Goal: Information Seeking & Learning: Learn about a topic

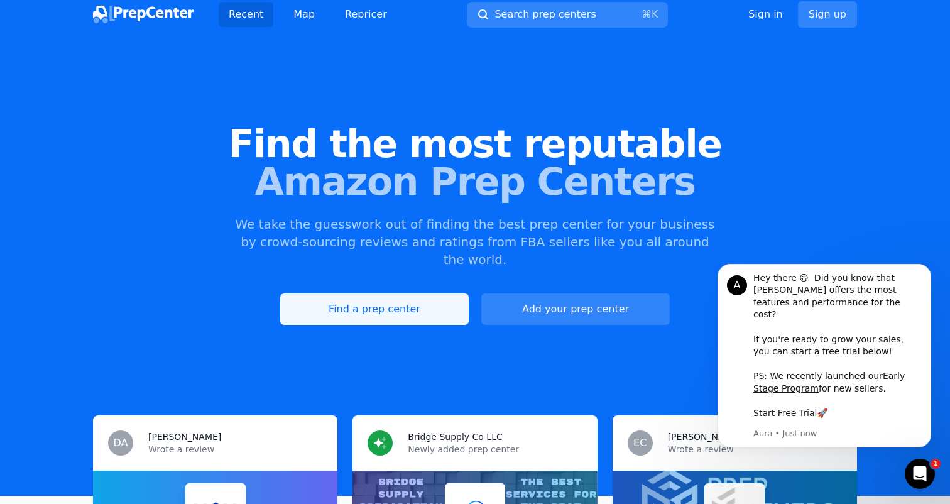
click at [400, 293] on link "Find a prep center" at bounding box center [374, 308] width 188 height 31
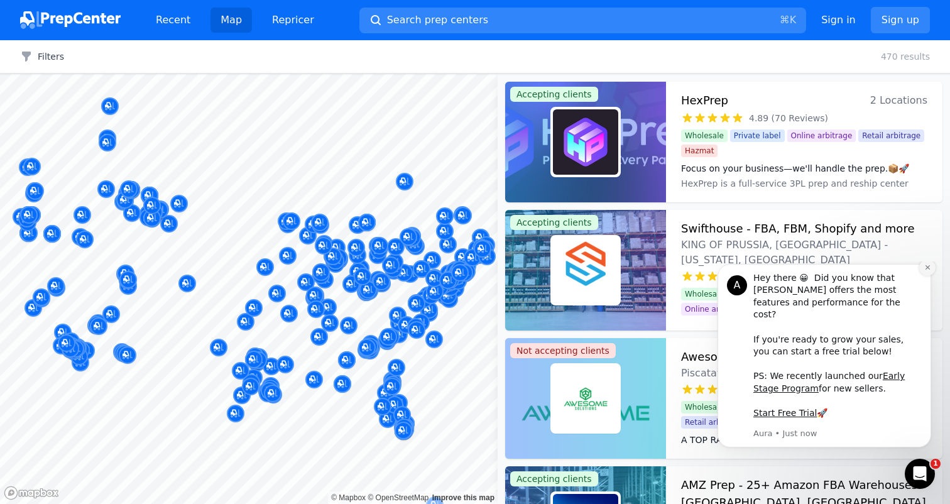
click at [926, 269] on icon "Dismiss notification" at bounding box center [927, 267] width 4 height 4
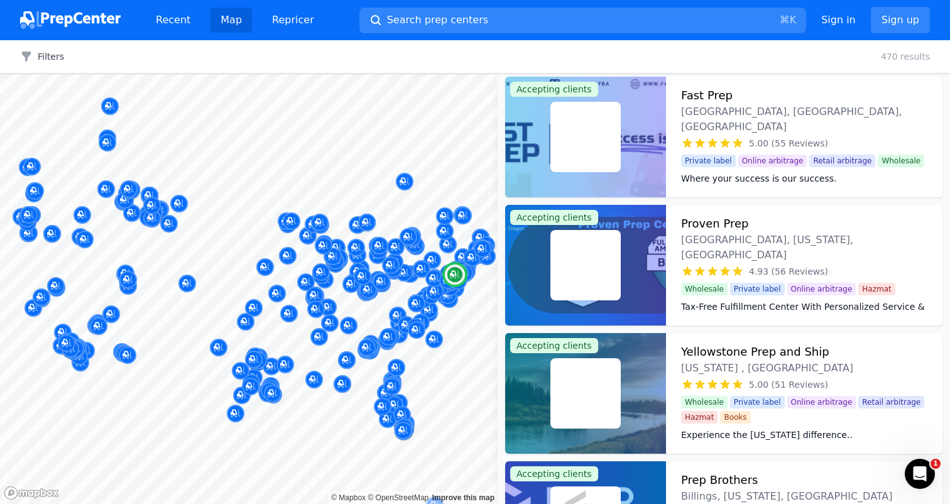
scroll to position [528, 0]
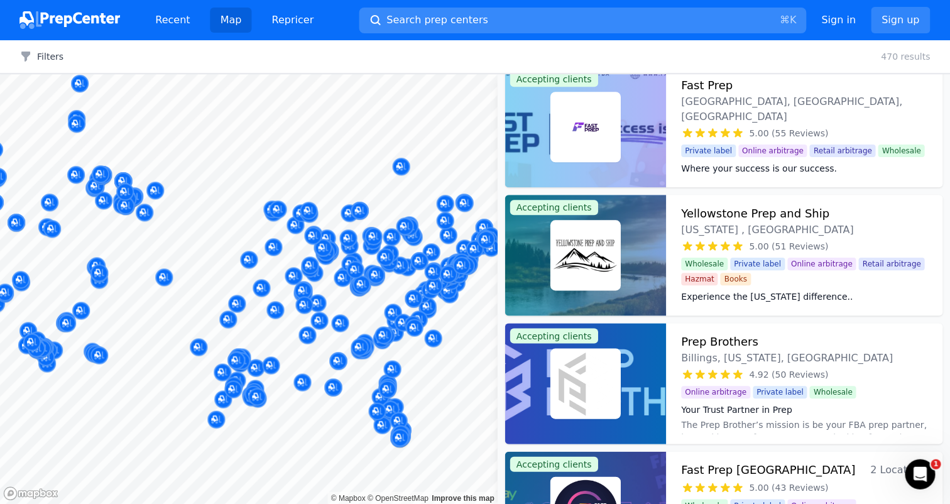
click at [463, 21] on span "Search prep centers" at bounding box center [437, 20] width 101 height 15
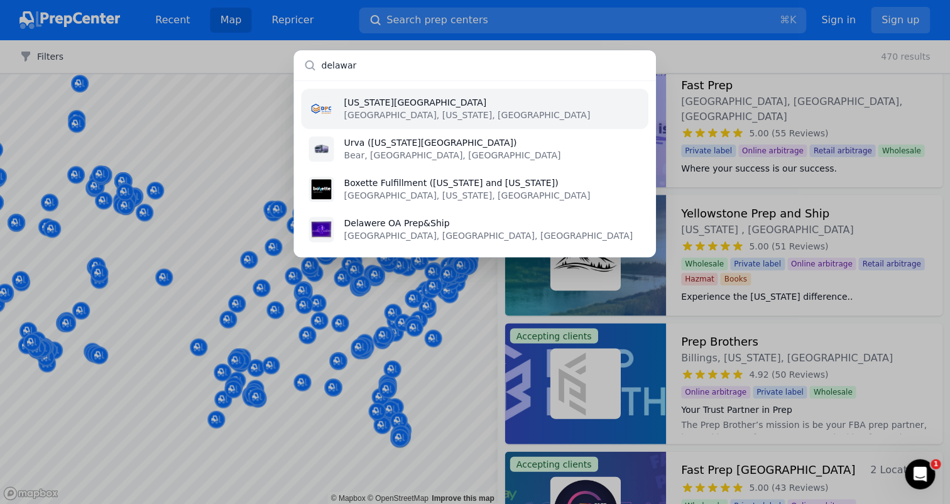
type input "[US_STATE]"
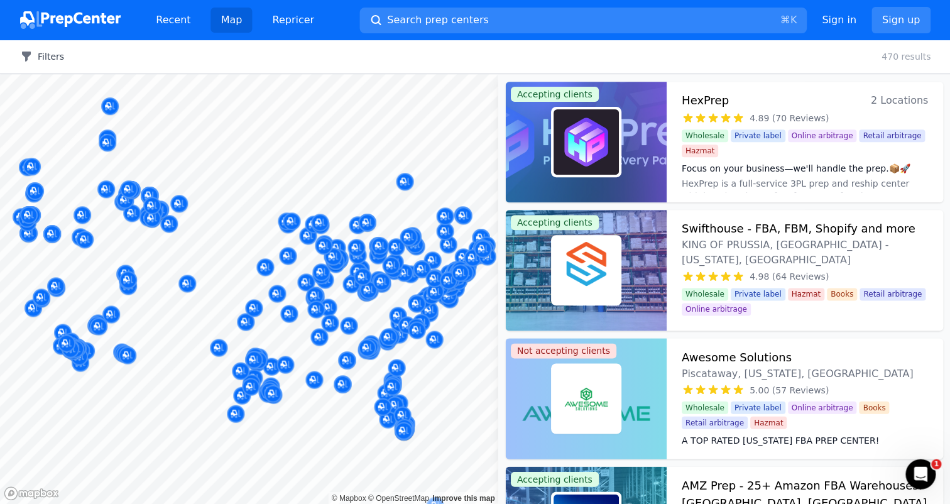
click at [42, 58] on button "Filters" at bounding box center [42, 56] width 44 height 13
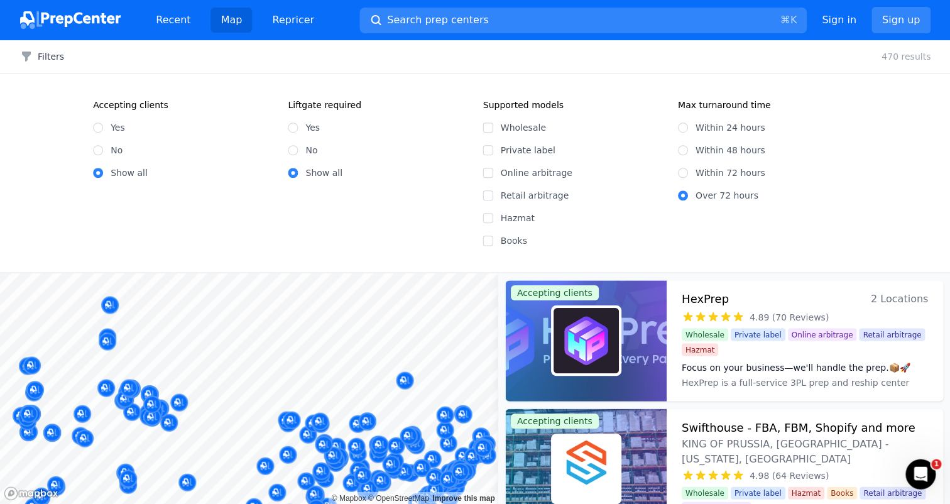
click at [485, 127] on input "Wholesale" at bounding box center [487, 127] width 10 height 10
checkbox input "true"
click at [487, 150] on input "Private label" at bounding box center [487, 150] width 10 height 10
checkbox input "true"
click at [487, 176] on input "Online arbitrage" at bounding box center [487, 173] width 10 height 10
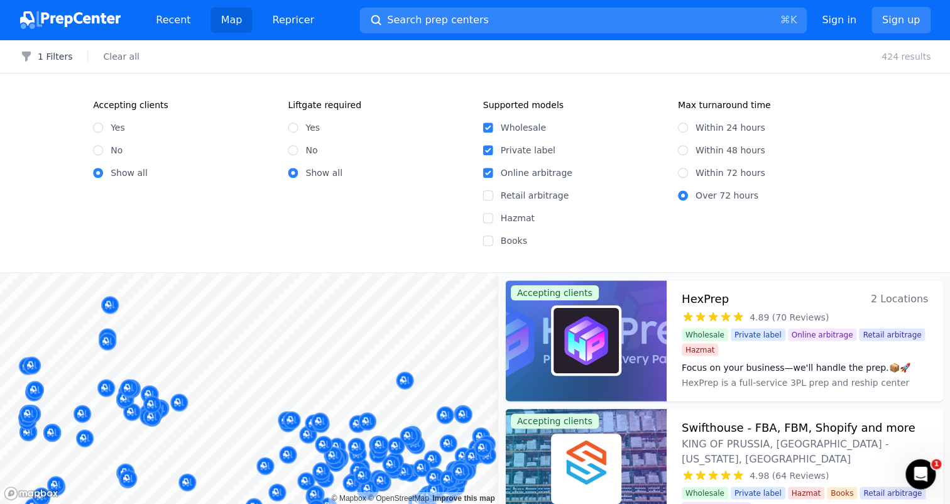
checkbox input "true"
click at [491, 195] on input "Retail arbitrage" at bounding box center [487, 195] width 10 height 10
click at [643, 194] on label "Retail arbitrage" at bounding box center [581, 195] width 162 height 13
click at [492, 194] on input "Retail arbitrage" at bounding box center [487, 195] width 10 height 10
checkbox input "false"
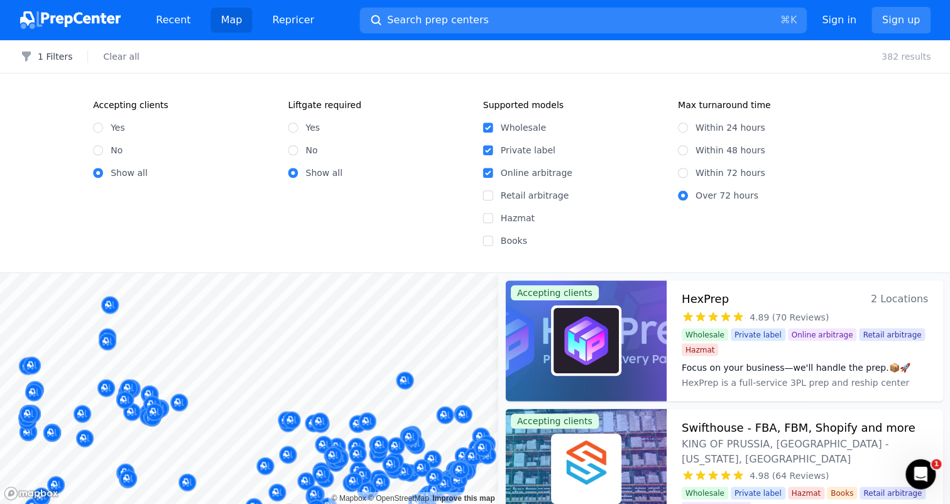
click at [97, 128] on input "Yes" at bounding box center [98, 127] width 10 height 10
radio input "true"
click at [429, 291] on div at bounding box center [416, 290] width 241 height 10
click at [430, 293] on div at bounding box center [416, 290] width 241 height 10
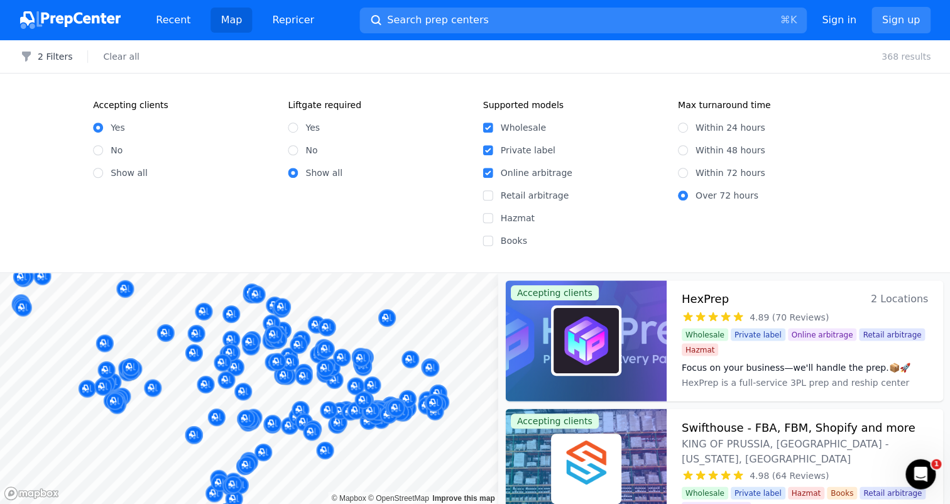
click at [241, 243] on div "Filters 2 Filters Clear all 368 results Accepting clients Yes No Show all Liftg…" at bounding box center [475, 272] width 950 height 464
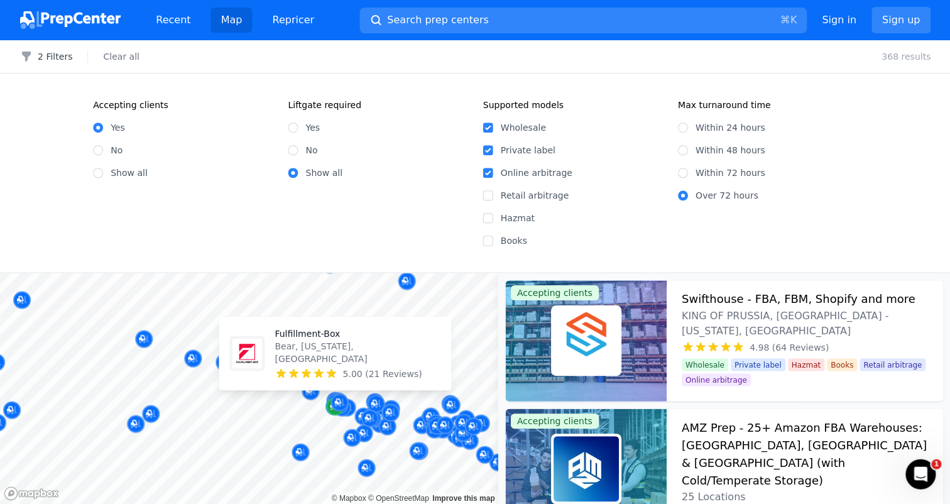
click at [328, 410] on div "Map marker" at bounding box center [335, 406] width 18 height 18
click at [330, 408] on icon "Map marker" at bounding box center [335, 406] width 10 height 8
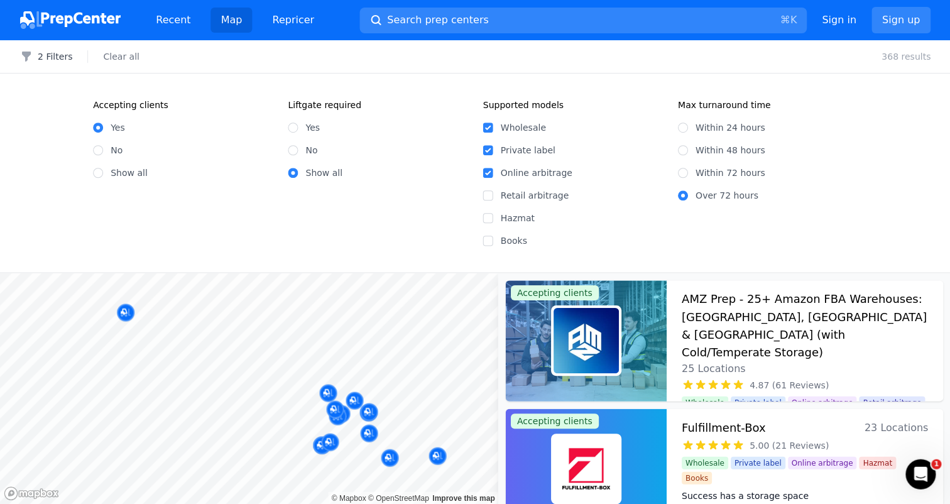
drag, startPoint x: 320, startPoint y: 345, endPoint x: 250, endPoint y: 541, distance: 208.2
click at [250, 503] on html "Recent Map Repricer Search prep centers ⌘ K Open main menu Sign in Sign up Filt…" at bounding box center [475, 252] width 950 height 504
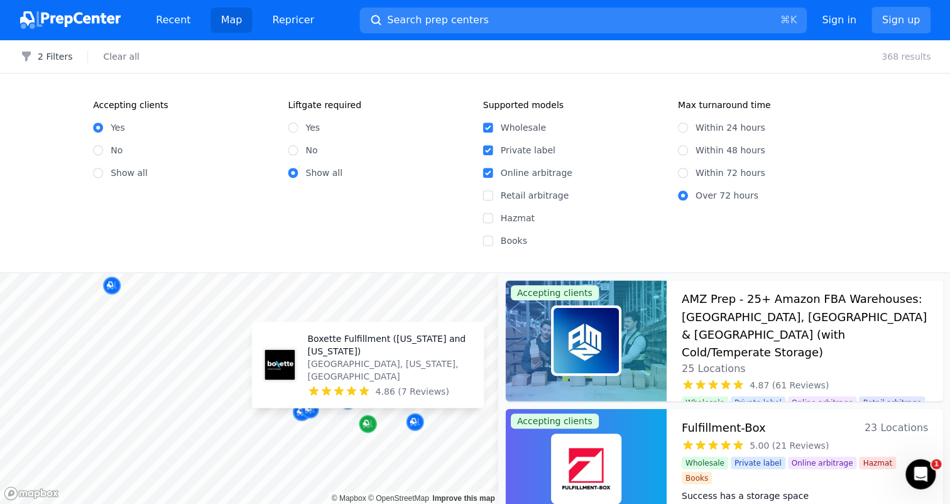
click at [366, 425] on icon "Map marker" at bounding box center [367, 423] width 10 height 13
click at [365, 421] on icon "Map marker" at bounding box center [367, 423] width 10 height 13
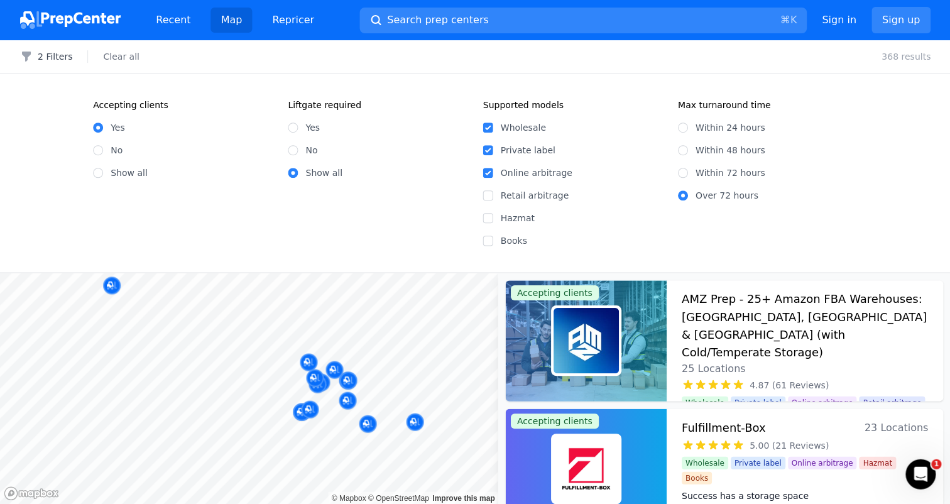
click at [308, 361] on div at bounding box center [347, 366] width 241 height 10
click at [331, 367] on div at bounding box center [347, 366] width 241 height 10
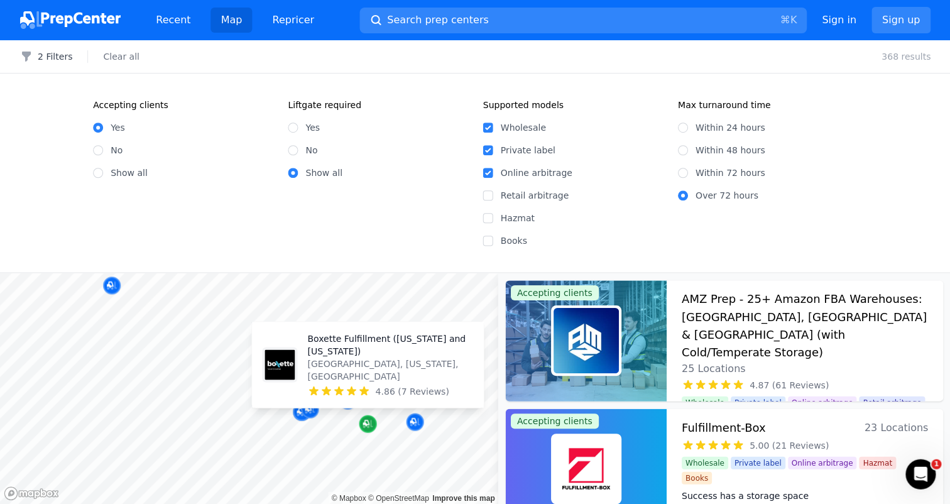
click at [361, 424] on div "Map marker" at bounding box center [368, 424] width 18 height 18
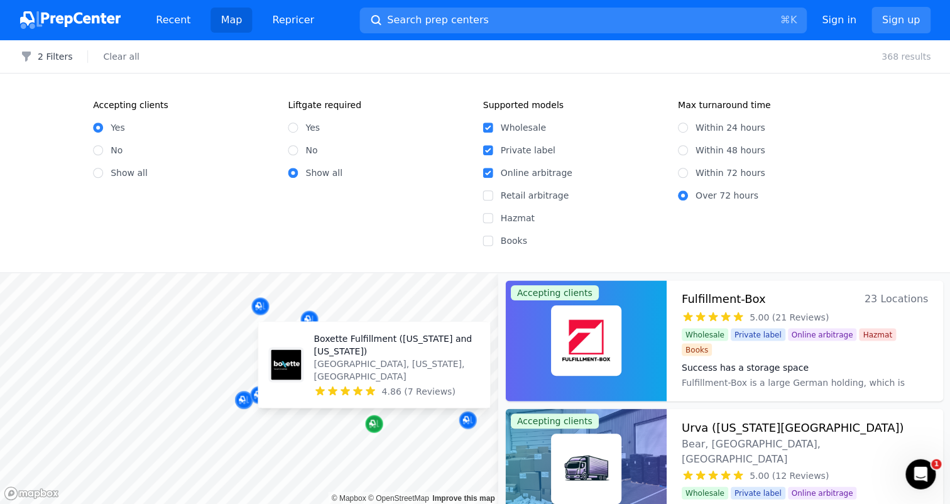
click at [371, 422] on icon "Map marker" at bounding box center [372, 423] width 6 height 6
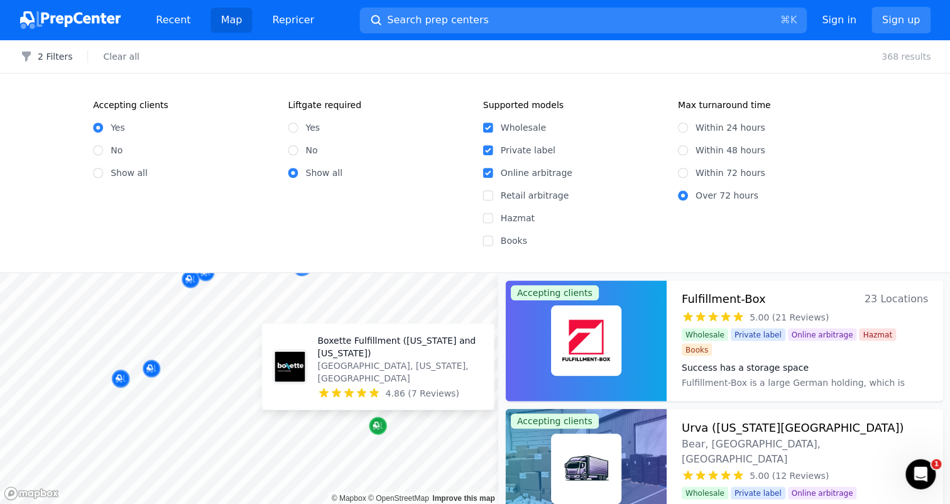
click at [377, 423] on icon "Map marker" at bounding box center [375, 424] width 6 height 6
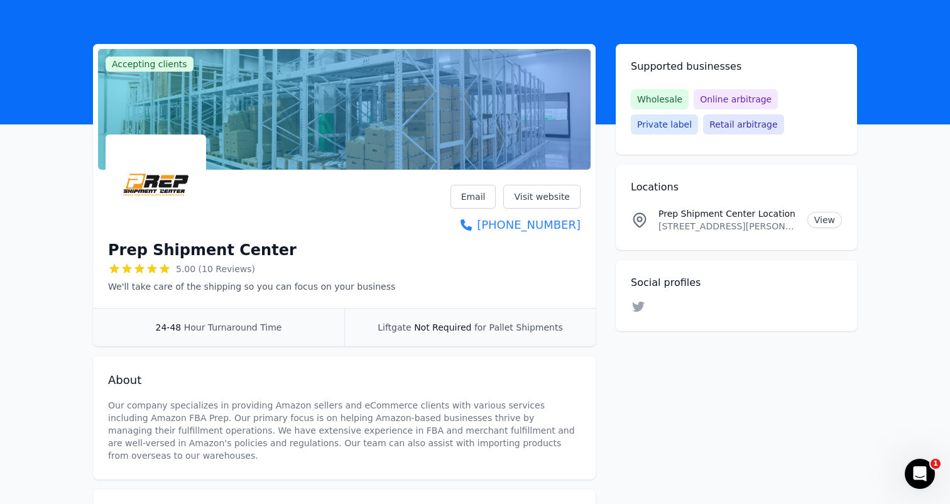
scroll to position [63, 0]
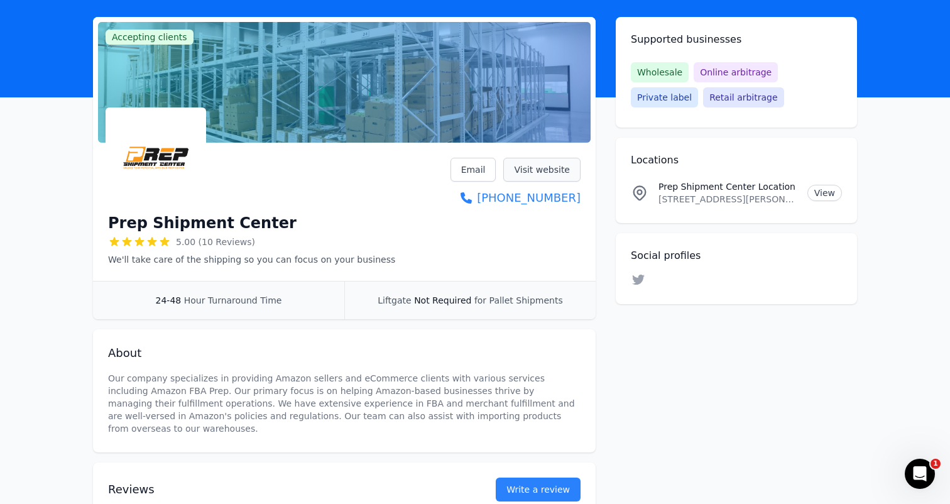
click at [535, 161] on link "Visit website" at bounding box center [541, 170] width 77 height 24
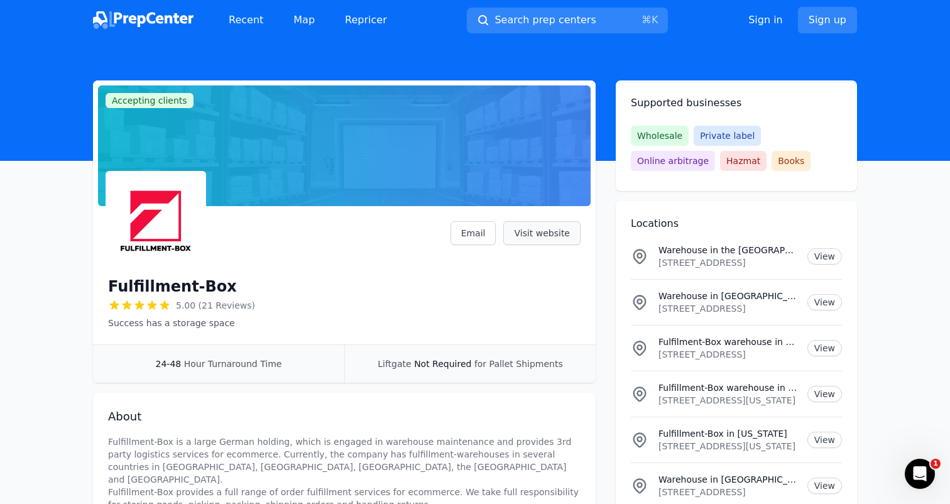
click at [538, 236] on link "Visit website" at bounding box center [541, 233] width 77 height 24
